Goal: Complete application form: Complete application form

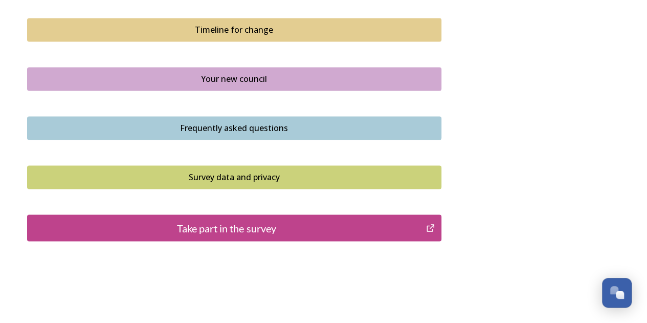
scroll to position [775, 0]
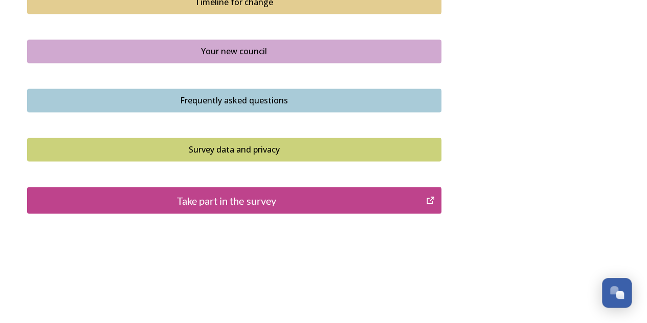
click at [308, 201] on div "Take part in the survey" at bounding box center [227, 199] width 388 height 15
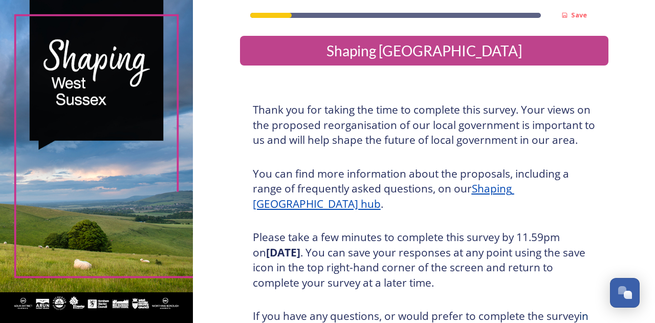
click at [534, 123] on h3 "Thank you for taking the time to complete this survey. Your views on the propos…" at bounding box center [424, 125] width 343 height 46
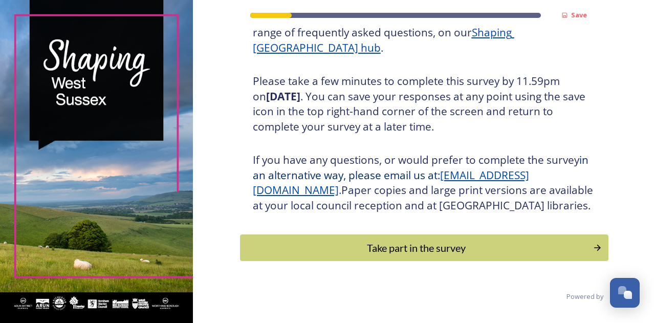
scroll to position [165, 0]
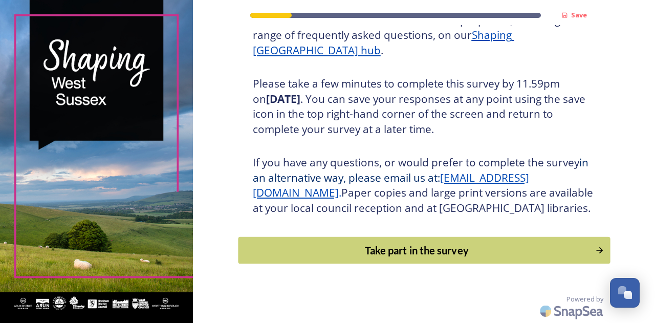
click at [478, 254] on div "Take part in the survey" at bounding box center [417, 250] width 346 height 15
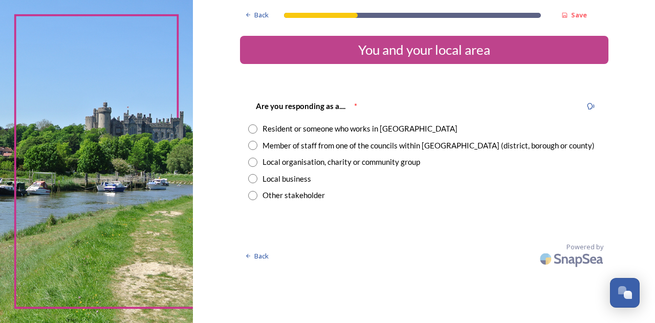
click at [358, 166] on div "Local organisation, charity or community group" at bounding box center [342, 162] width 158 height 12
radio input "true"
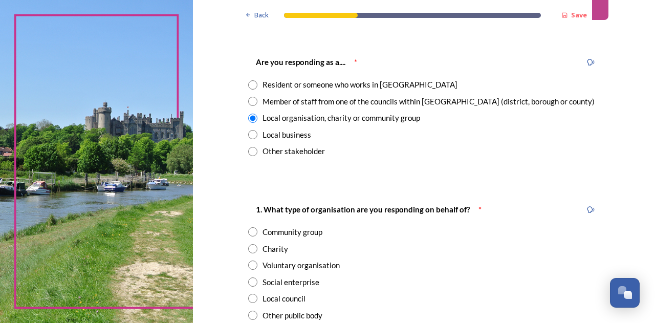
scroll to position [43, 0]
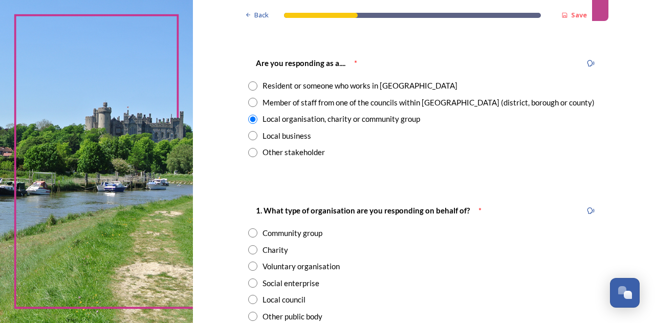
click at [248, 83] on input "radio" at bounding box center [252, 85] width 9 height 9
radio input "true"
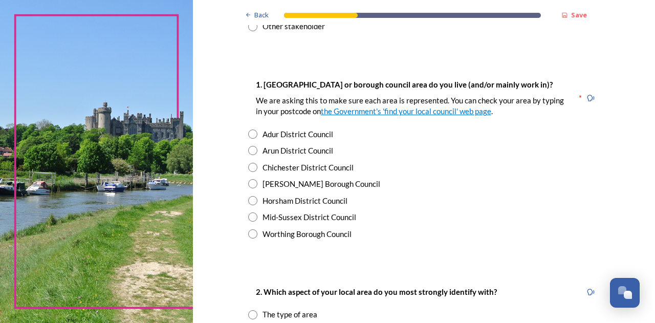
scroll to position [176, 0]
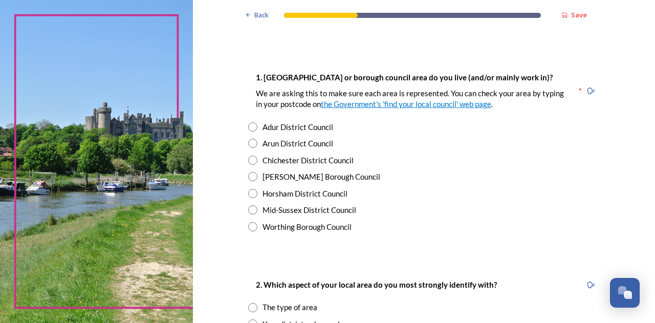
click at [298, 226] on div "Worthing Borough Council" at bounding box center [307, 227] width 89 height 12
radio input "true"
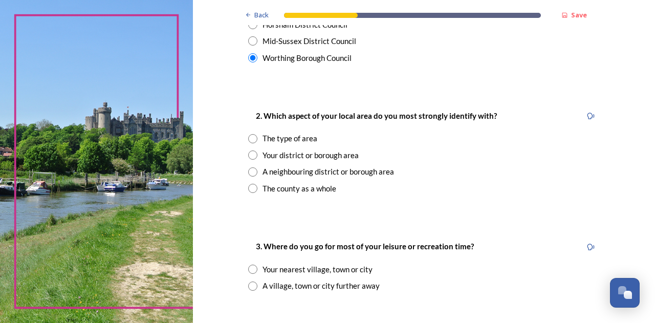
scroll to position [349, 0]
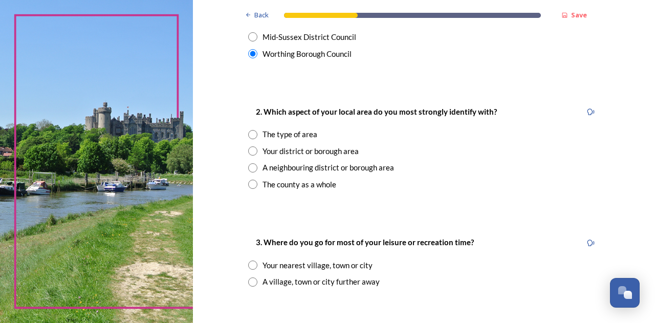
click at [248, 151] on input "radio" at bounding box center [252, 150] width 9 height 9
radio input "true"
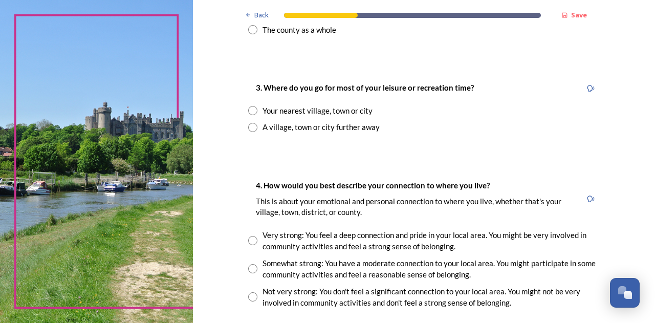
scroll to position [509, 0]
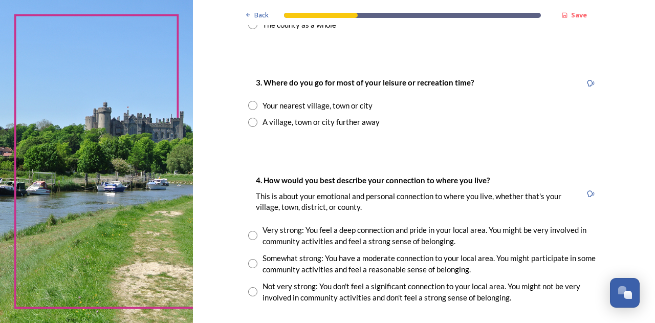
click at [249, 107] on input "radio" at bounding box center [252, 105] width 9 height 9
radio input "true"
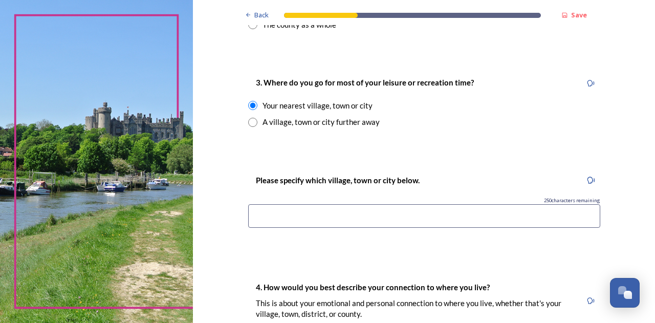
click at [294, 209] on input at bounding box center [424, 216] width 352 height 24
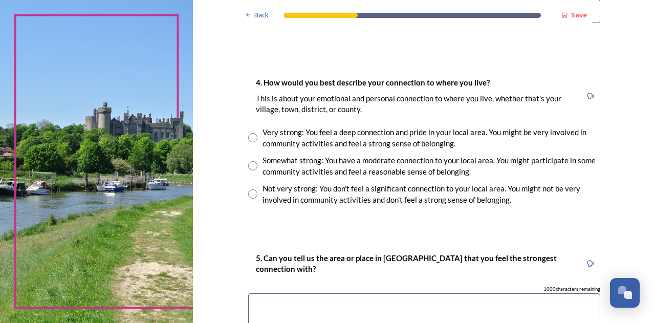
scroll to position [718, 0]
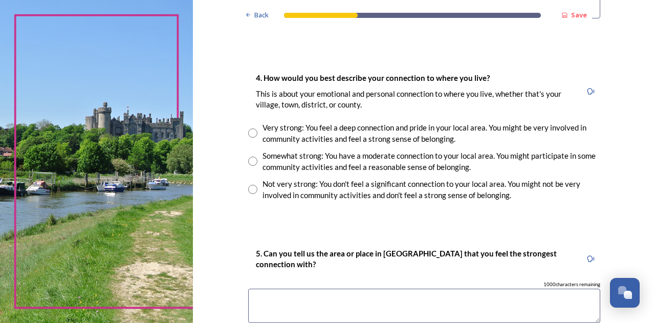
type input "Worthing"
click at [248, 133] on input "radio" at bounding box center [252, 132] width 9 height 9
radio input "true"
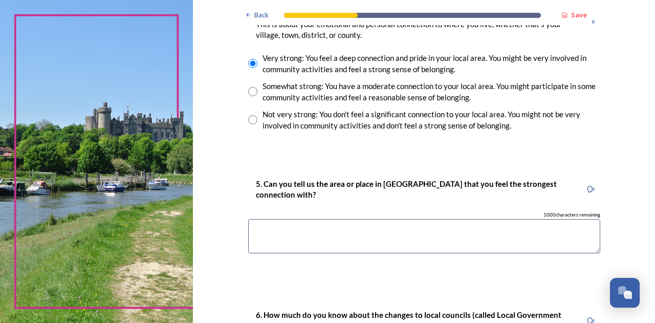
scroll to position [789, 0]
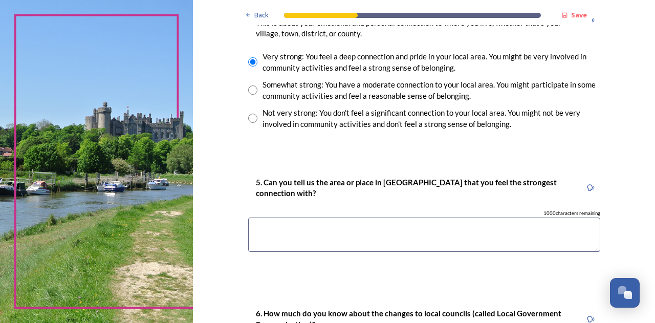
click at [334, 231] on textarea at bounding box center [424, 235] width 352 height 34
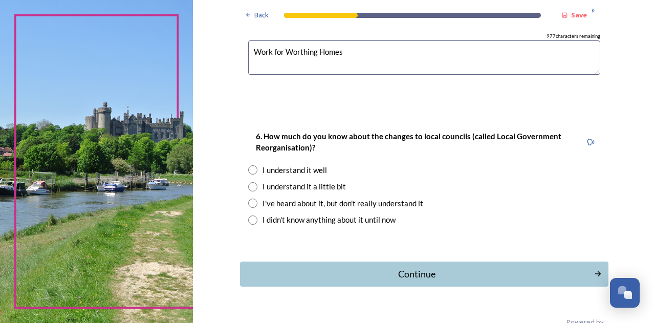
scroll to position [967, 0]
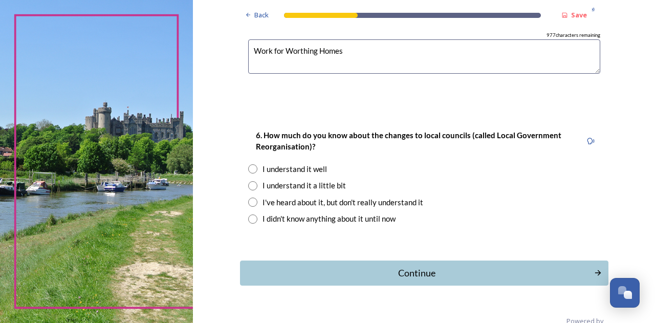
type textarea "Work for Worthing Homes"
click at [329, 183] on div "I understand it a little bit" at bounding box center [304, 186] width 83 height 12
radio input "true"
click at [413, 272] on div "Continue" at bounding box center [417, 273] width 346 height 14
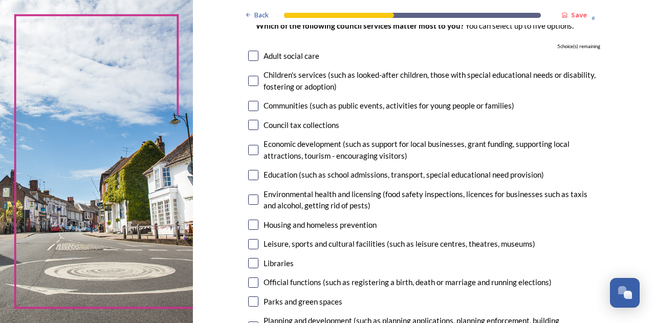
scroll to position [78, 0]
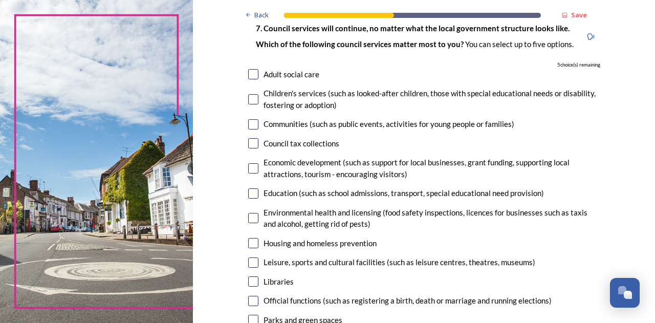
click at [252, 102] on input "checkbox" at bounding box center [253, 99] width 10 height 10
checkbox input "false"
click at [248, 125] on input "checkbox" at bounding box center [253, 124] width 10 height 10
checkbox input "true"
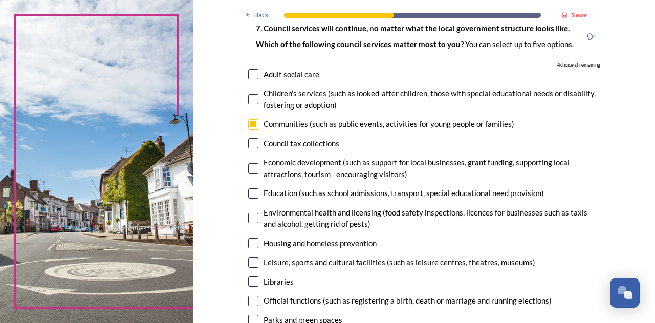
click at [248, 145] on input "checkbox" at bounding box center [253, 143] width 10 height 10
checkbox input "true"
click at [250, 168] on input "checkbox" at bounding box center [253, 168] width 10 height 10
checkbox input "true"
click at [250, 195] on input "checkbox" at bounding box center [253, 193] width 10 height 10
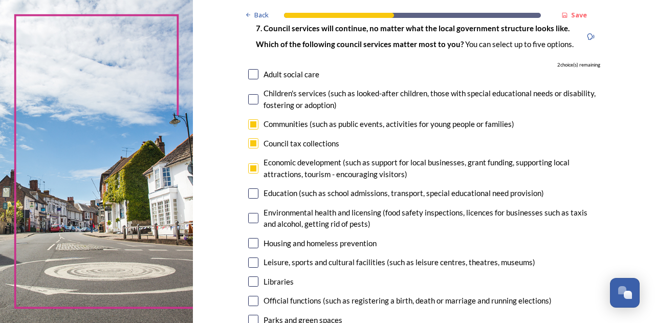
checkbox input "true"
click at [251, 242] on input "checkbox" at bounding box center [253, 243] width 10 height 10
checkbox input "true"
click at [250, 263] on input "checkbox" at bounding box center [253, 262] width 10 height 10
click at [248, 259] on input "checkbox" at bounding box center [253, 262] width 10 height 10
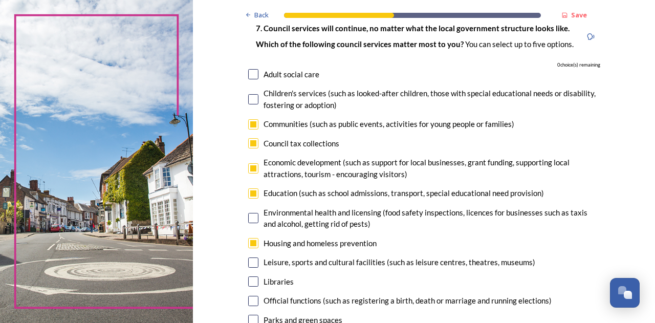
click at [250, 259] on input "checkbox" at bounding box center [253, 262] width 10 height 10
checkbox input "false"
click at [253, 123] on input "checkbox" at bounding box center [253, 124] width 10 height 10
checkbox input "false"
click at [249, 140] on input "checkbox" at bounding box center [253, 143] width 10 height 10
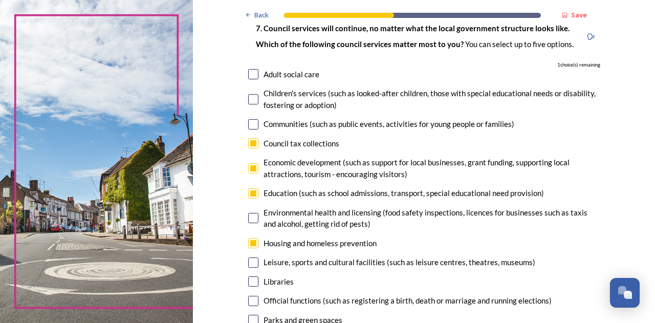
checkbox input "false"
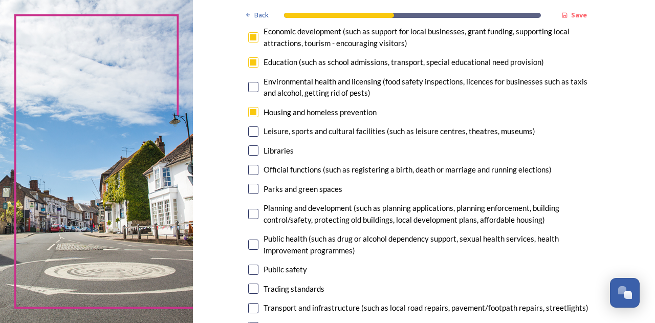
scroll to position [212, 0]
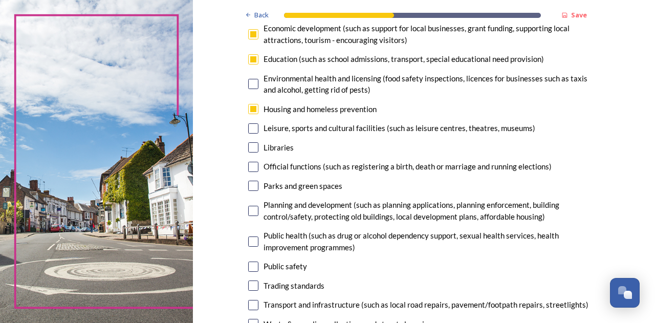
click at [248, 127] on input "checkbox" at bounding box center [253, 128] width 10 height 10
checkbox input "true"
click at [251, 187] on input "checkbox" at bounding box center [253, 186] width 10 height 10
checkbox input "true"
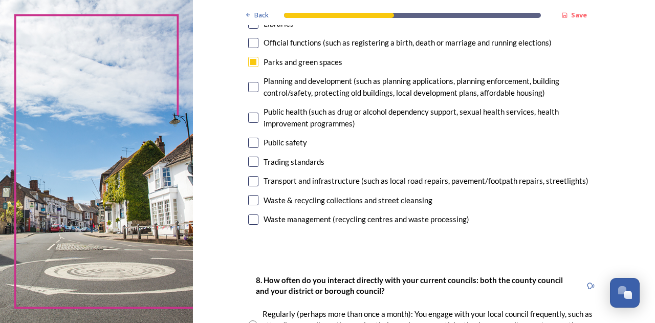
scroll to position [343, 0]
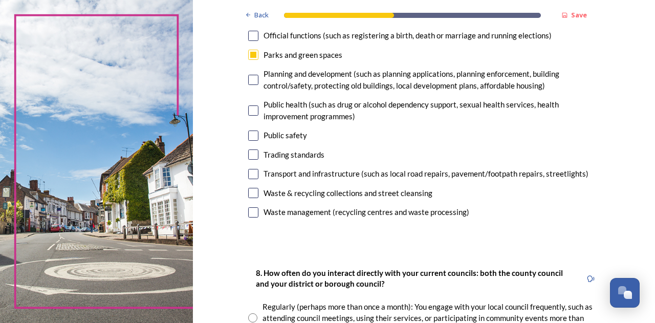
click at [248, 174] on input "checkbox" at bounding box center [253, 174] width 10 height 10
click at [250, 172] on input "checkbox" at bounding box center [253, 174] width 10 height 10
checkbox input "false"
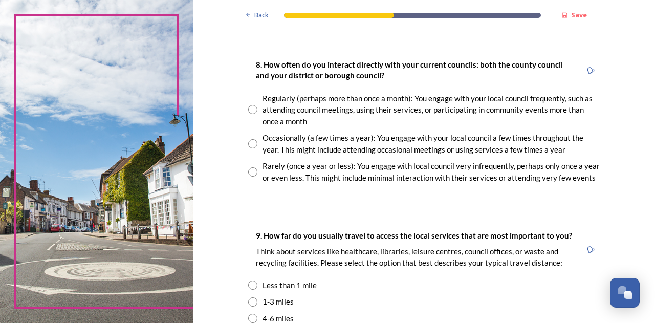
scroll to position [550, 0]
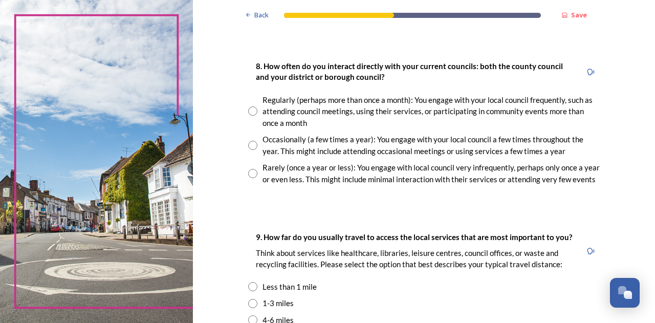
click at [248, 110] on input "radio" at bounding box center [252, 110] width 9 height 9
radio input "true"
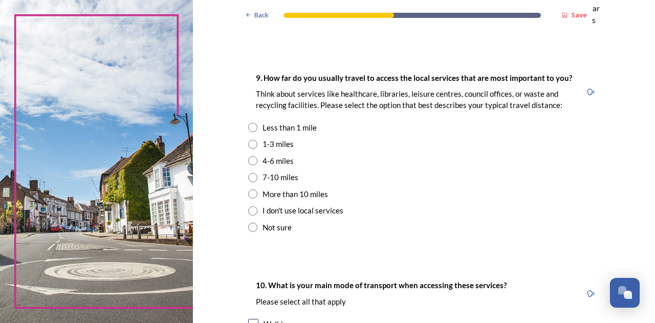
scroll to position [704, 0]
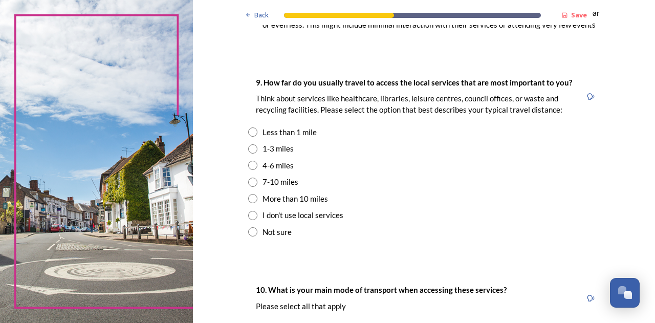
click at [250, 132] on input "radio" at bounding box center [252, 131] width 9 height 9
radio input "true"
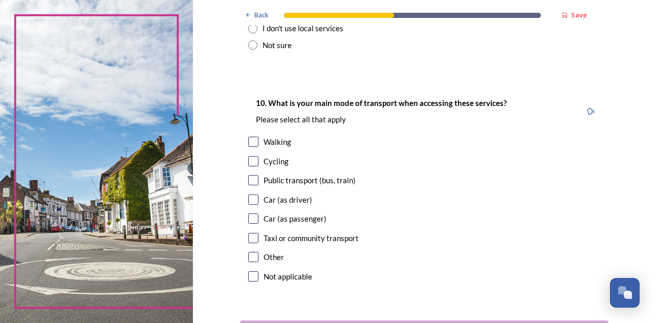
scroll to position [908, 0]
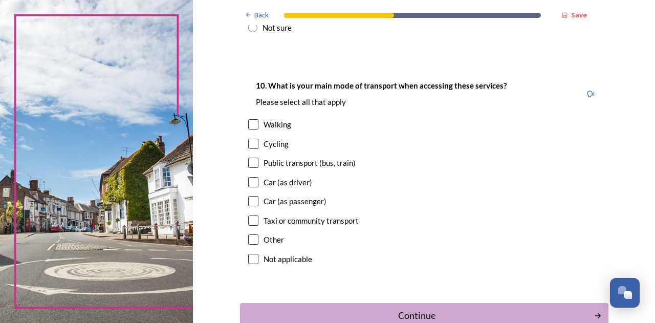
click at [251, 127] on input "checkbox" at bounding box center [253, 124] width 10 height 10
checkbox input "true"
click at [249, 182] on input "checkbox" at bounding box center [253, 182] width 10 height 10
checkbox input "true"
click at [485, 312] on div "Continue" at bounding box center [417, 316] width 346 height 14
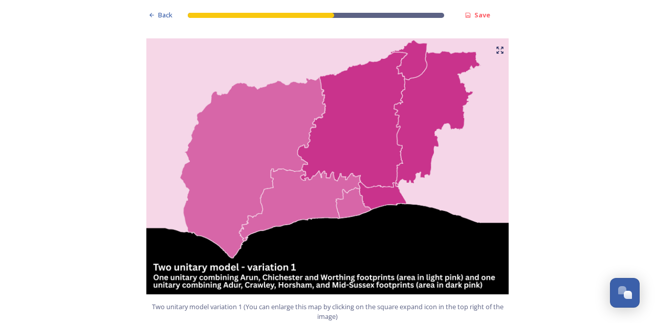
scroll to position [675, 0]
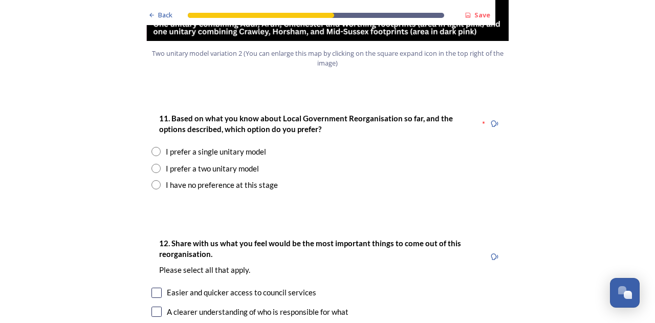
scroll to position [1327, 0]
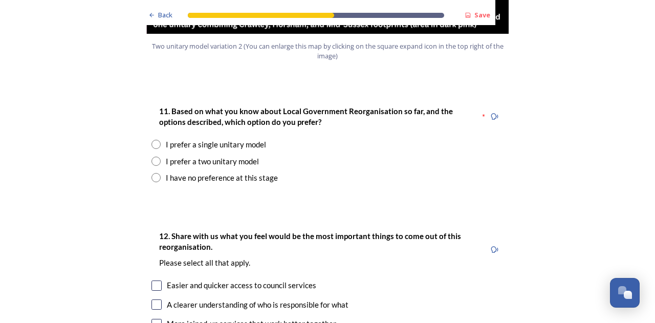
click at [154, 157] on input "radio" at bounding box center [155, 161] width 9 height 9
radio input "true"
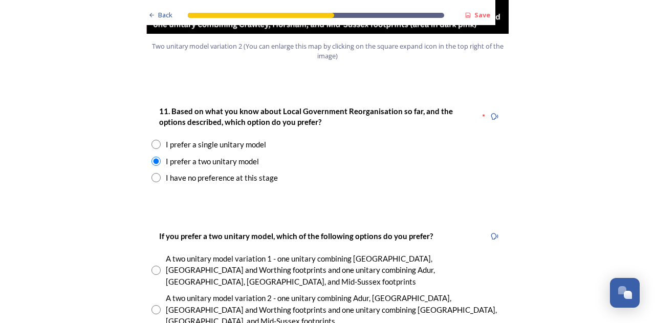
click at [152, 266] on input "radio" at bounding box center [155, 270] width 9 height 9
radio input "true"
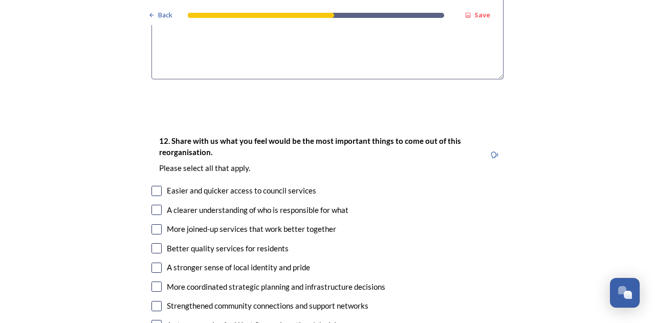
scroll to position [1826, 0]
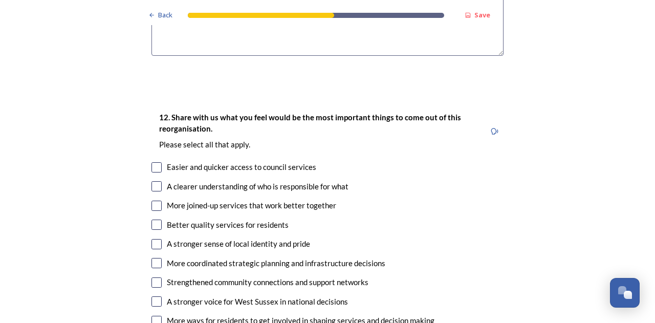
click at [153, 258] on input "checkbox" at bounding box center [156, 263] width 10 height 10
checkbox input "true"
click at [151, 220] on input "checkbox" at bounding box center [156, 225] width 10 height 10
checkbox input "true"
click at [158, 161] on div "Easier and quicker access to council services" at bounding box center [327, 167] width 352 height 12
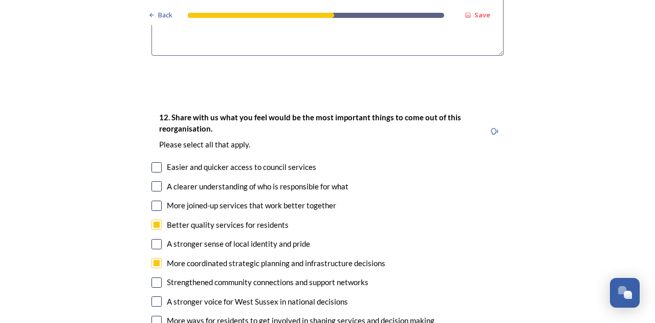
checkbox input "true"
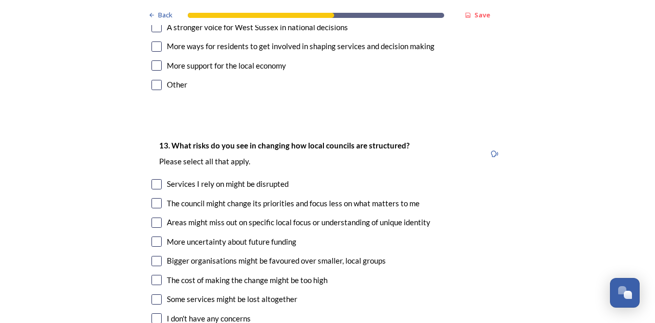
scroll to position [2108, 0]
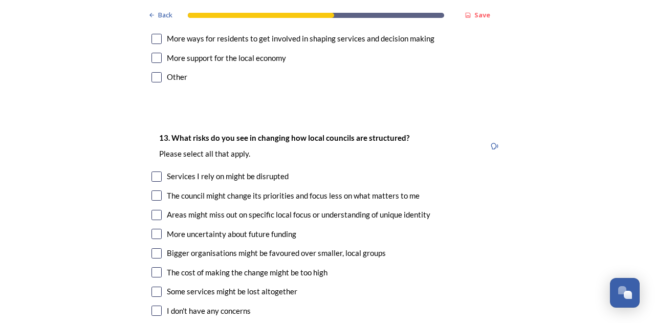
click at [153, 171] on input "checkbox" at bounding box center [156, 176] width 10 height 10
checkbox input "true"
click at [153, 210] on input "checkbox" at bounding box center [156, 215] width 10 height 10
checkbox input "true"
click at [153, 229] on input "checkbox" at bounding box center [156, 234] width 10 height 10
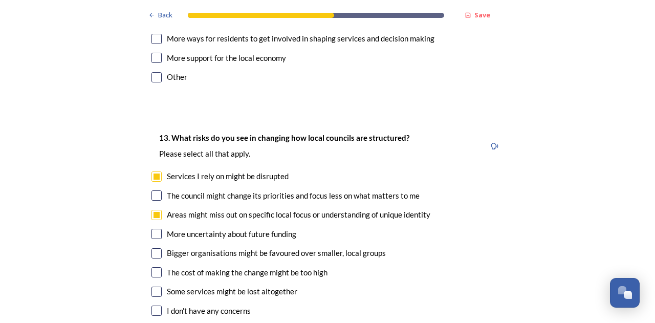
checkbox input "true"
click at [156, 267] on input "checkbox" at bounding box center [156, 272] width 10 height 10
checkbox input "true"
click at [155, 287] on input "checkbox" at bounding box center [156, 292] width 10 height 10
checkbox input "true"
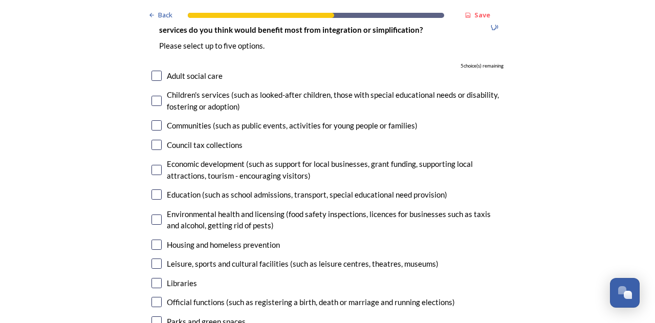
scroll to position [2499, 0]
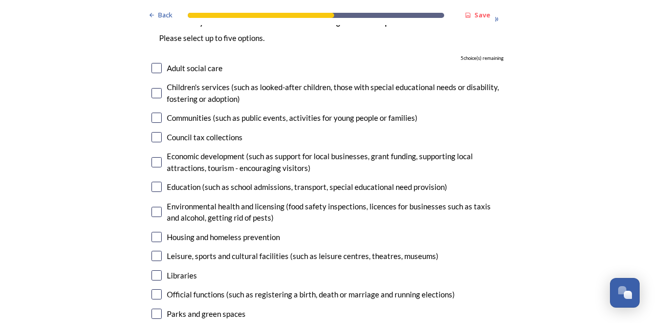
click at [153, 88] on input "checkbox" at bounding box center [156, 93] width 10 height 10
checkbox input "true"
click at [155, 182] on input "checkbox" at bounding box center [156, 187] width 10 height 10
checkbox input "true"
click at [153, 251] on input "checkbox" at bounding box center [156, 256] width 10 height 10
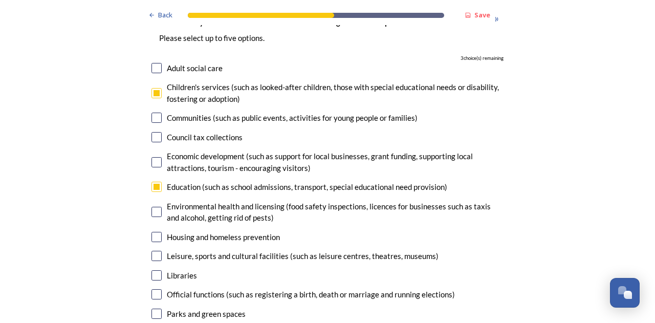
checkbox input "true"
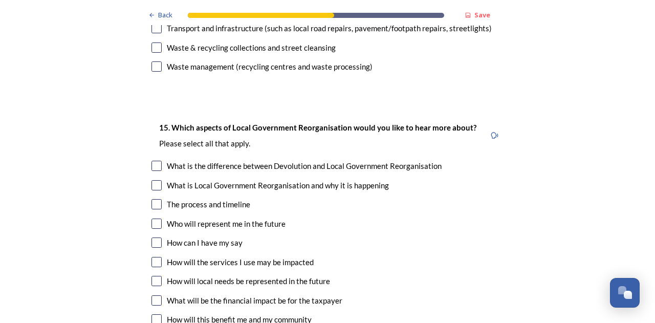
scroll to position [2939, 0]
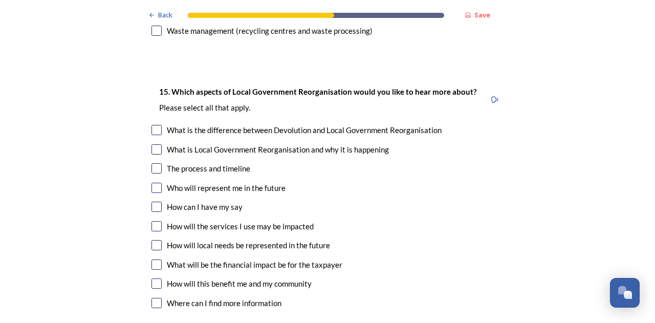
click at [153, 278] on input "checkbox" at bounding box center [156, 283] width 10 height 10
checkbox input "true"
click at [151, 259] on input "checkbox" at bounding box center [156, 264] width 10 height 10
checkbox input "true"
click at [154, 240] on input "checkbox" at bounding box center [156, 245] width 10 height 10
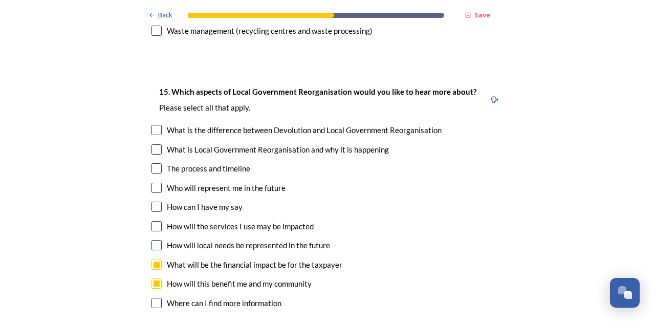
checkbox input "true"
click at [157, 221] on input "checkbox" at bounding box center [156, 226] width 10 height 10
checkbox input "true"
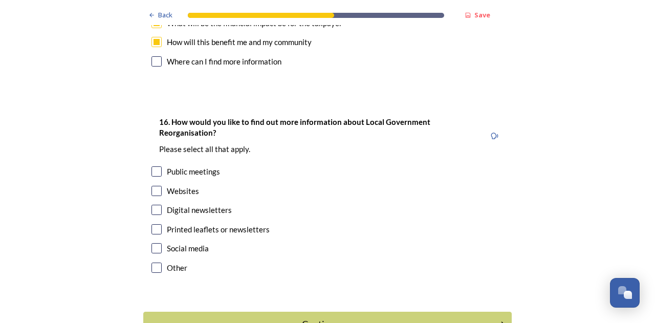
scroll to position [3200, 0]
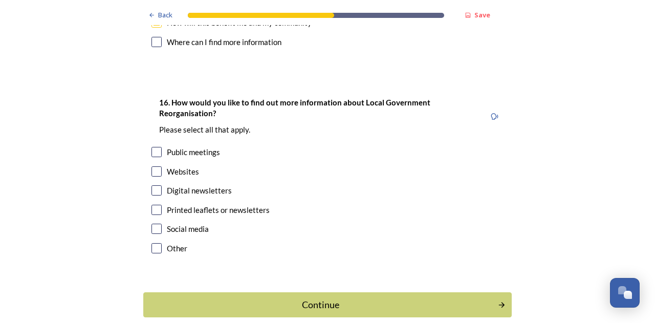
click at [156, 224] on input "checkbox" at bounding box center [156, 229] width 10 height 10
checkbox input "true"
click at [151, 166] on input "checkbox" at bounding box center [156, 171] width 10 height 10
checkbox input "true"
click at [312, 298] on div "Continue" at bounding box center [320, 305] width 346 height 14
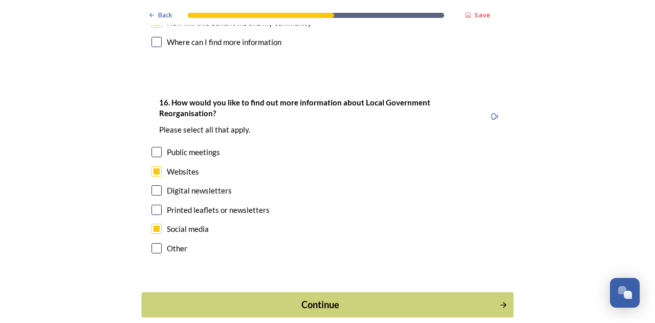
scroll to position [0, 0]
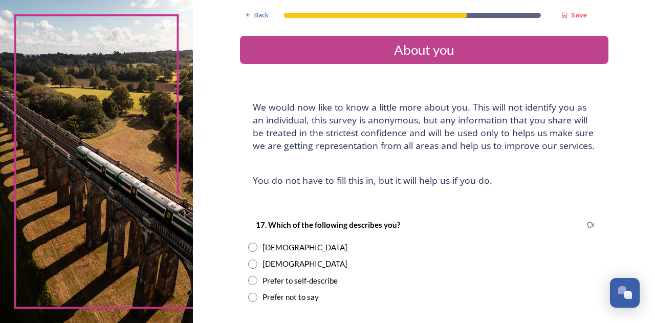
click at [248, 245] on input "radio" at bounding box center [252, 247] width 9 height 9
radio input "true"
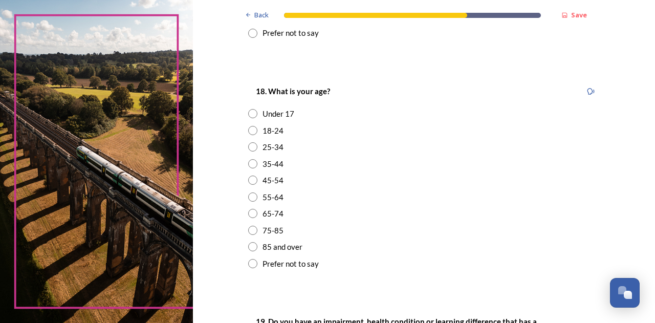
scroll to position [269, 0]
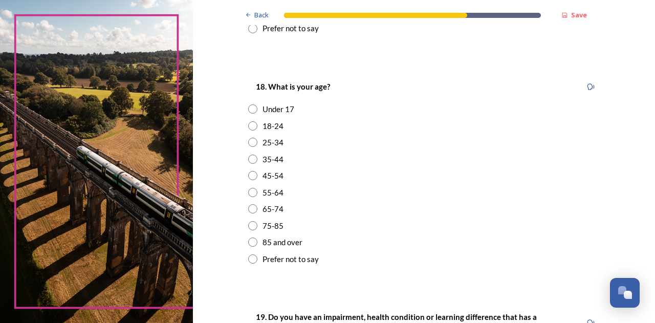
click at [249, 176] on input "radio" at bounding box center [252, 175] width 9 height 9
radio input "true"
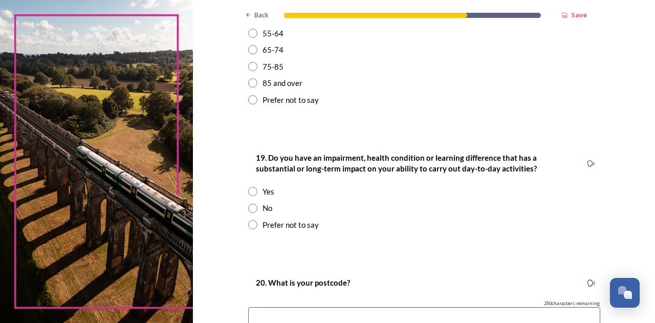
scroll to position [444, 0]
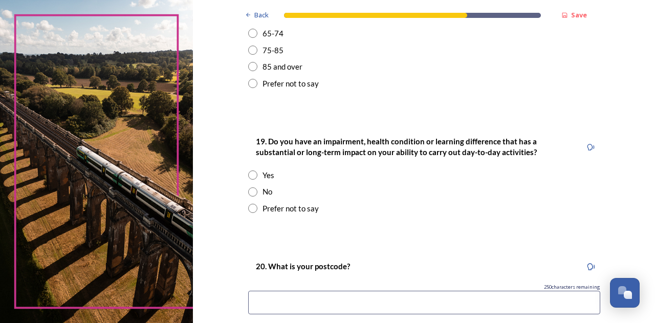
click at [248, 192] on input "radio" at bounding box center [252, 191] width 9 height 9
radio input "true"
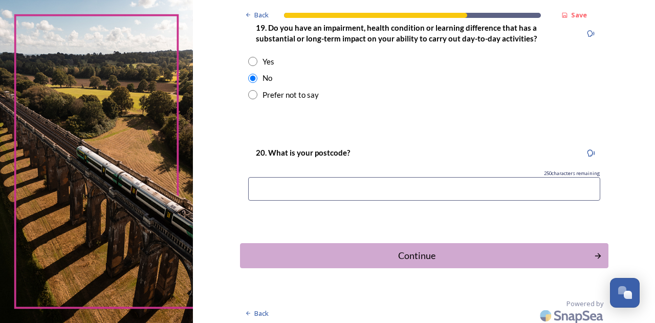
scroll to position [561, 0]
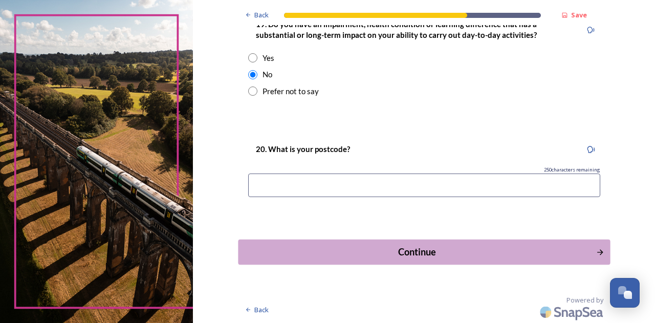
click at [494, 243] on button "Continue" at bounding box center [424, 252] width 372 height 25
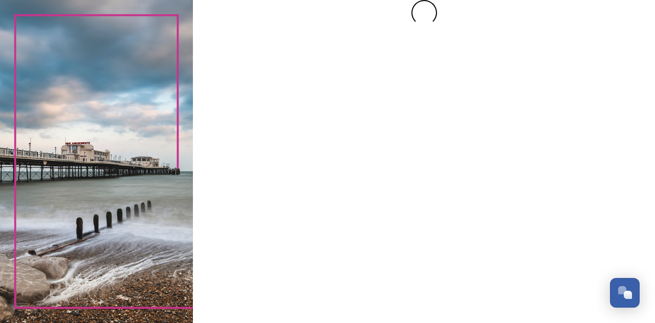
scroll to position [0, 0]
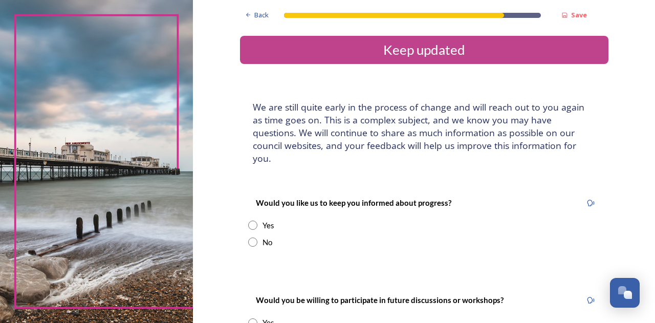
click at [250, 237] on input "radio" at bounding box center [252, 241] width 9 height 9
radio input "true"
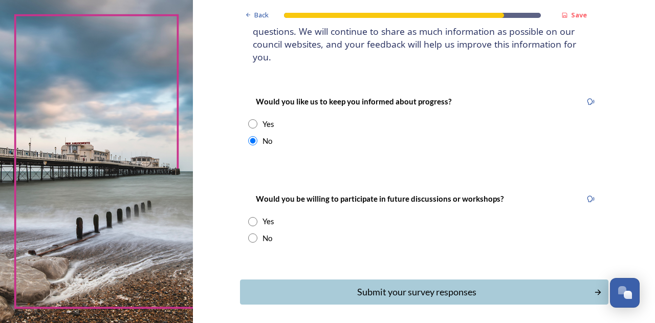
scroll to position [113, 0]
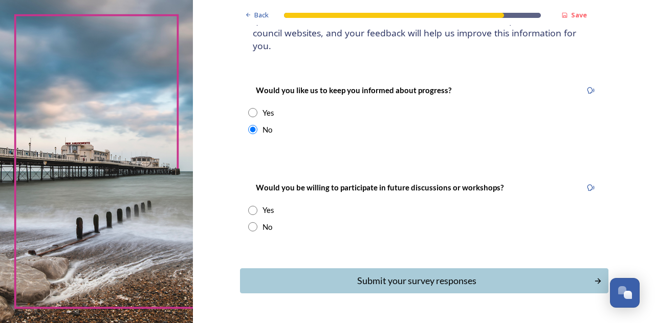
click at [248, 222] on input "radio" at bounding box center [252, 226] width 9 height 9
radio input "true"
click at [386, 274] on div "Submit your survey responses" at bounding box center [417, 281] width 346 height 14
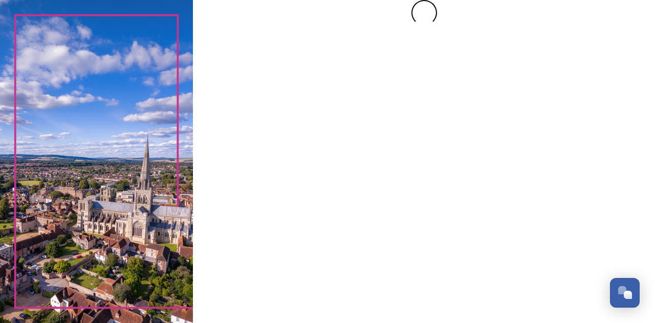
scroll to position [0, 0]
